Goal: Entertainment & Leisure: Consume media (video, audio)

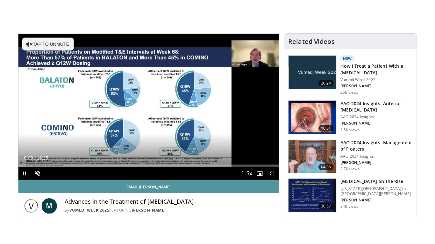
scroll to position [64, 0]
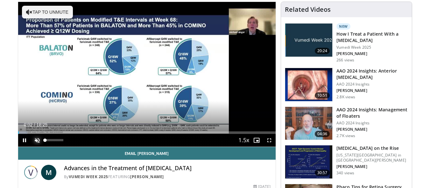
click at [39, 139] on span "Video Player" at bounding box center [37, 140] width 13 height 13
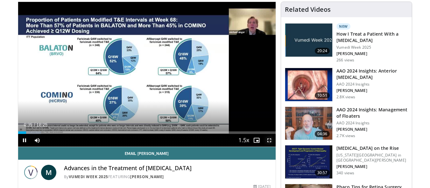
click at [270, 140] on span "Video Player" at bounding box center [269, 140] width 13 height 13
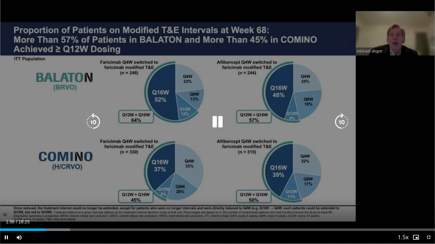
click at [344, 119] on icon "Video Player" at bounding box center [342, 122] width 18 height 18
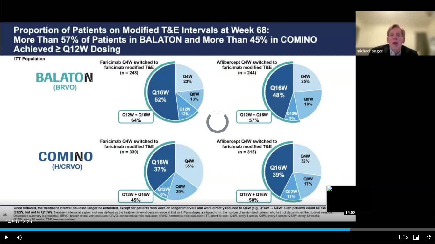
click at [350, 188] on div "Loaded : 26.01% 03:48 14:50" at bounding box center [217, 230] width 435 height 3
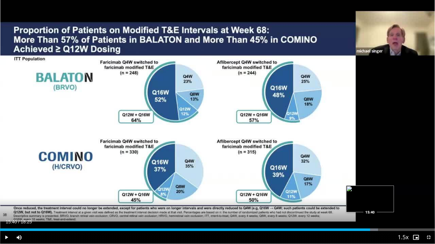
click at [370, 188] on div "Loaded : 86.89% 15:40 15:40" at bounding box center [217, 230] width 435 height 3
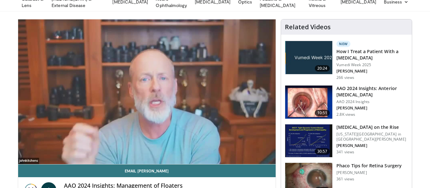
scroll to position [32, 0]
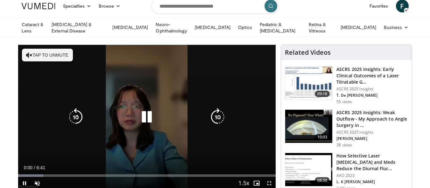
scroll to position [32, 0]
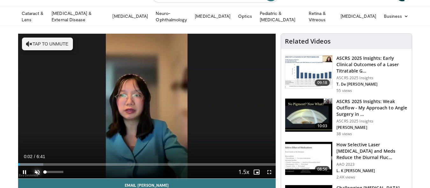
click at [36, 169] on span "Video Player" at bounding box center [37, 172] width 13 height 13
